Goal: Check status: Check status

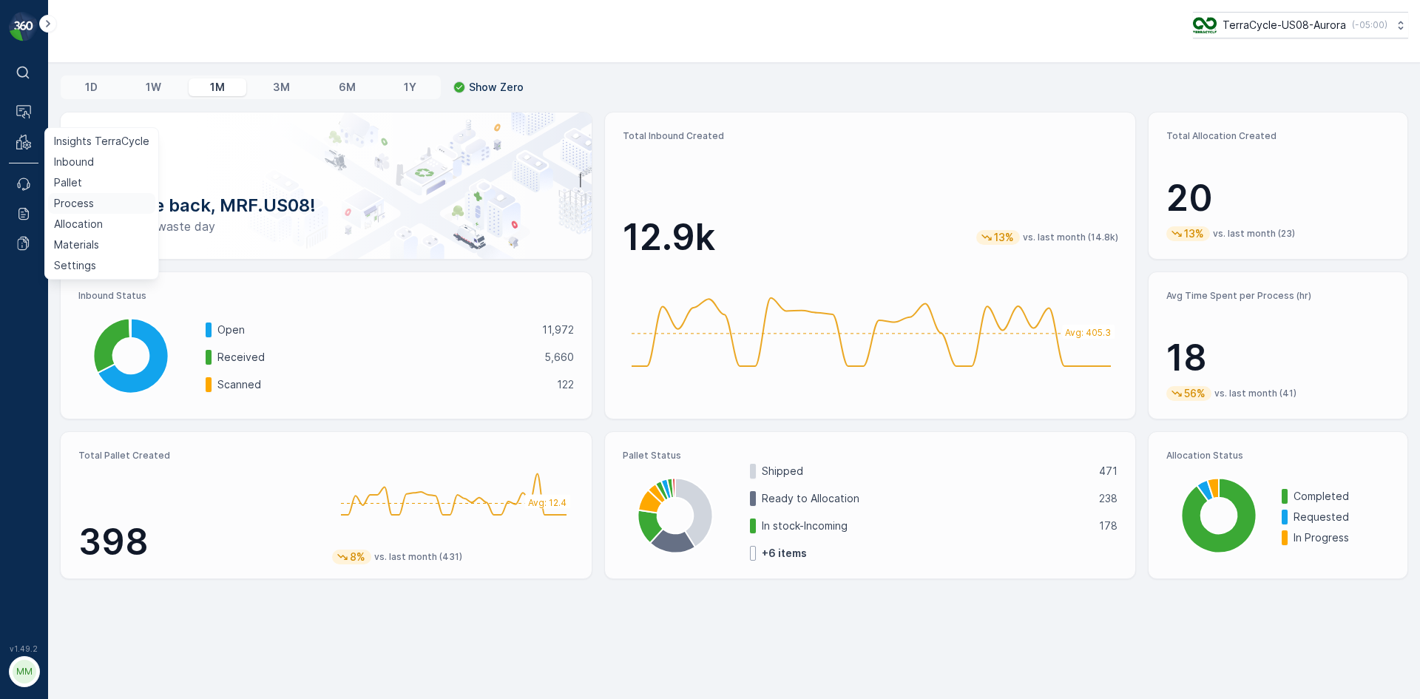
click at [87, 201] on p "Process" at bounding box center [74, 203] width 40 height 15
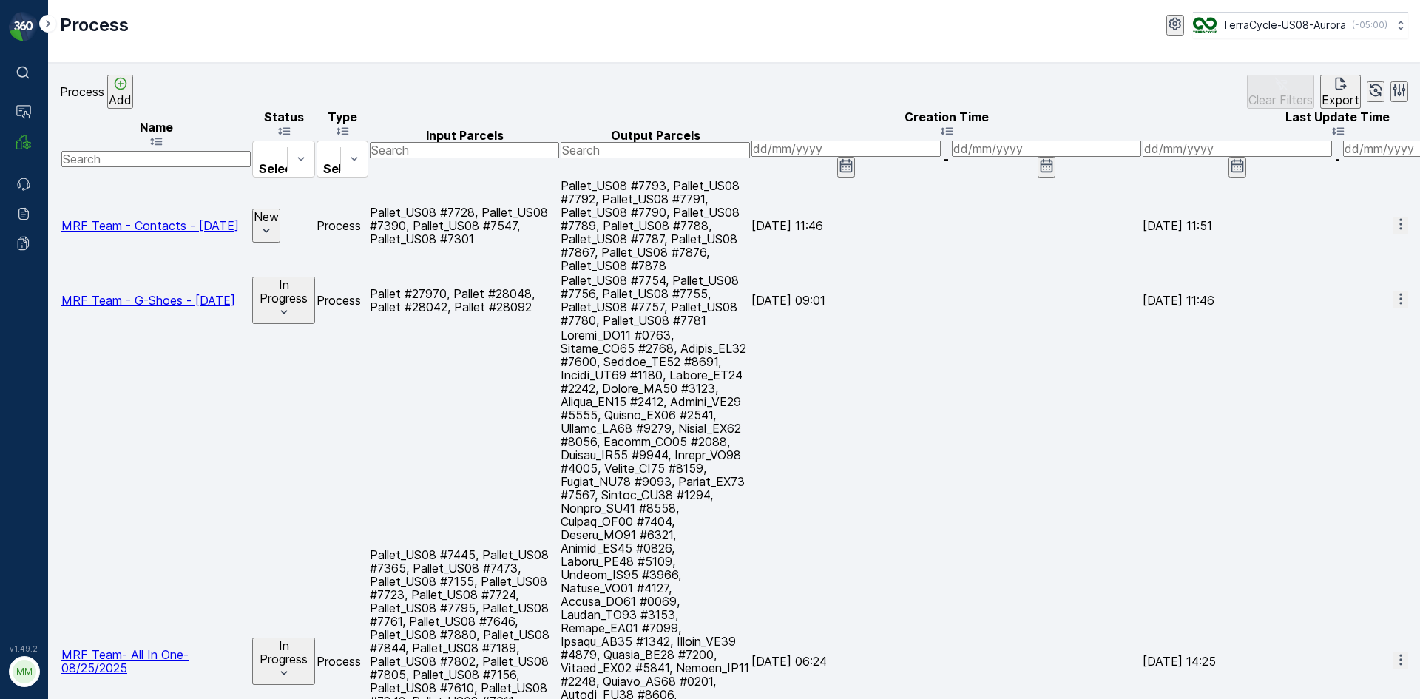
click at [149, 647] on span "MRF Team- All In One-08/25/2025" at bounding box center [124, 661] width 127 height 28
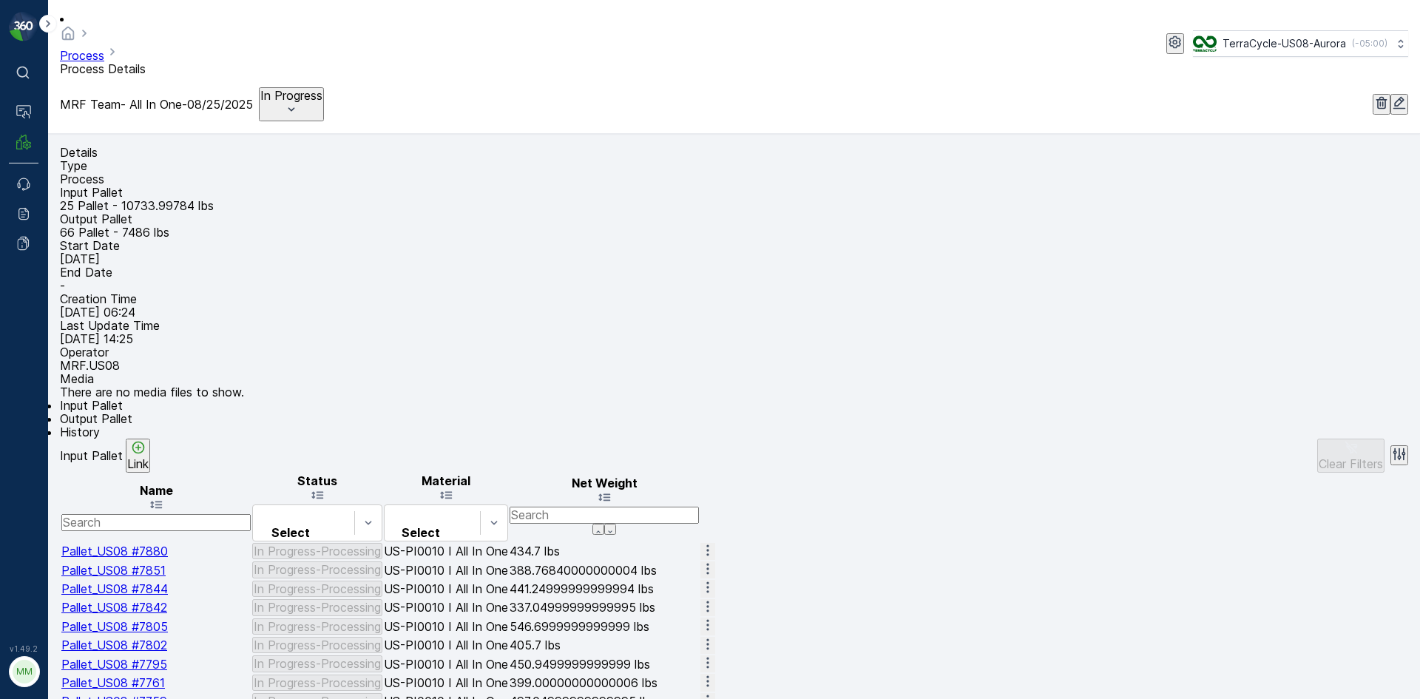
click at [132, 419] on span "Output Pallet" at bounding box center [96, 418] width 72 height 15
